Goal: Find specific page/section: Find specific page/section

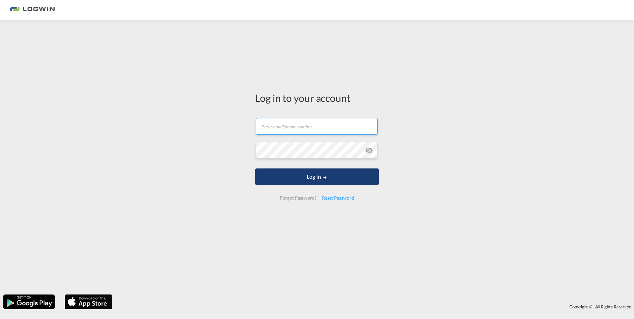
type input "[PERSON_NAME][EMAIL_ADDRESS][PERSON_NAME][DOMAIN_NAME]"
click at [313, 179] on button "Log In" at bounding box center [316, 176] width 123 height 17
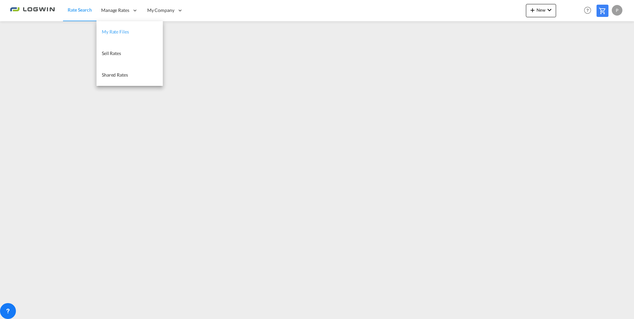
click at [110, 31] on span "My Rate Files" at bounding box center [115, 32] width 27 height 6
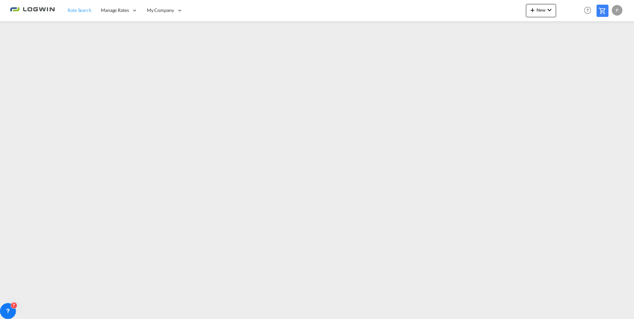
click at [69, 10] on span "Rate Search" at bounding box center [80, 10] width 24 height 6
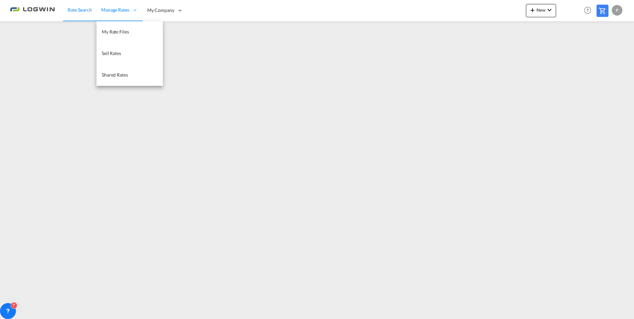
click at [135, 10] on icon at bounding box center [135, 10] width 6 height 6
click at [107, 31] on span "My Rate Files" at bounding box center [115, 32] width 27 height 6
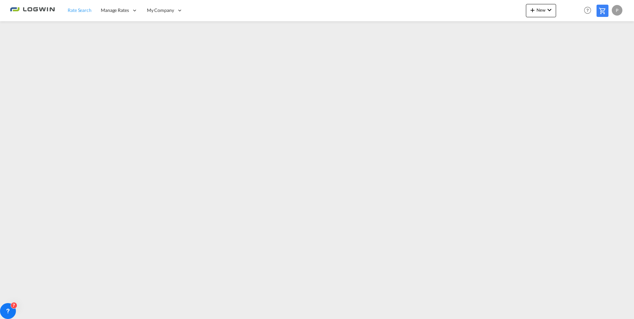
click at [70, 11] on span "Rate Search" at bounding box center [80, 10] width 24 height 6
